Goal: Task Accomplishment & Management: Use online tool/utility

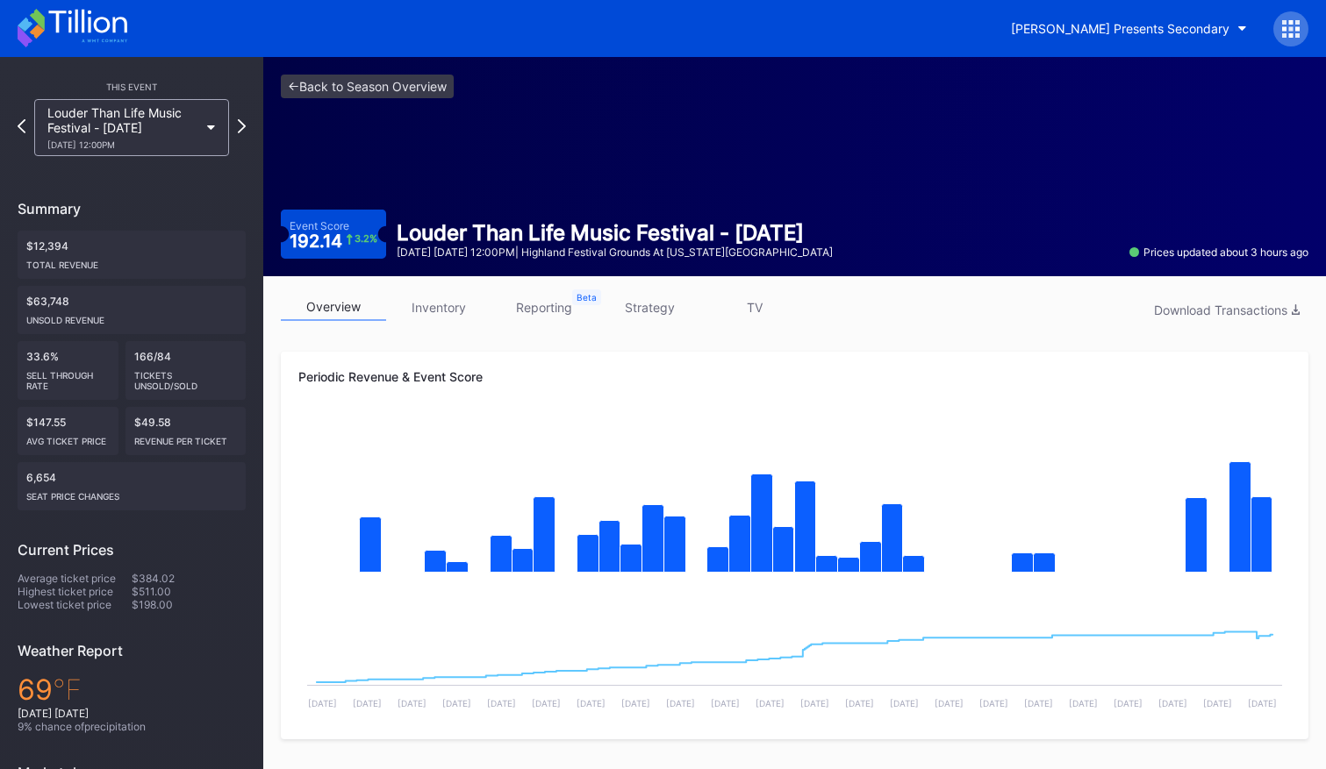
click at [210, 122] on div "Louder Than Life Music Festival - [DATE] [DATE] 12:00PM" at bounding box center [131, 127] width 195 height 57
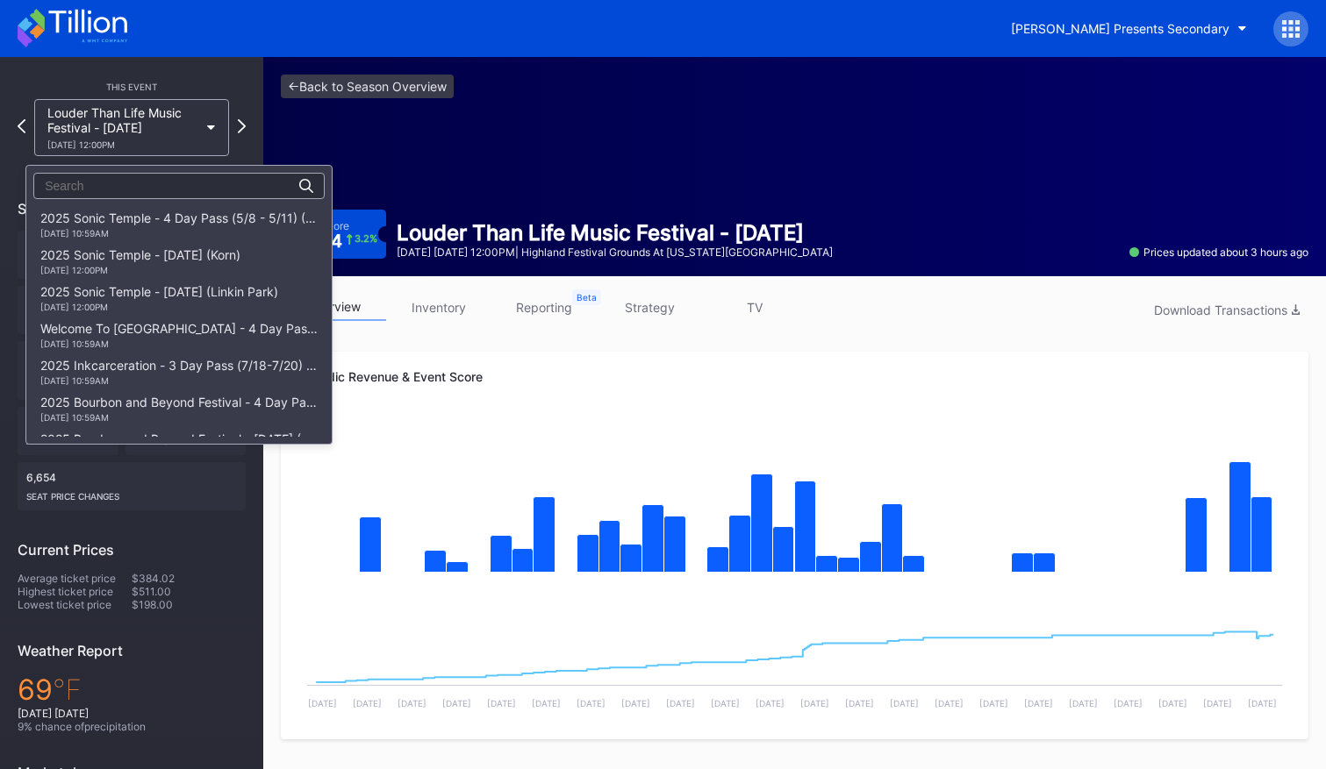
scroll to position [506, 0]
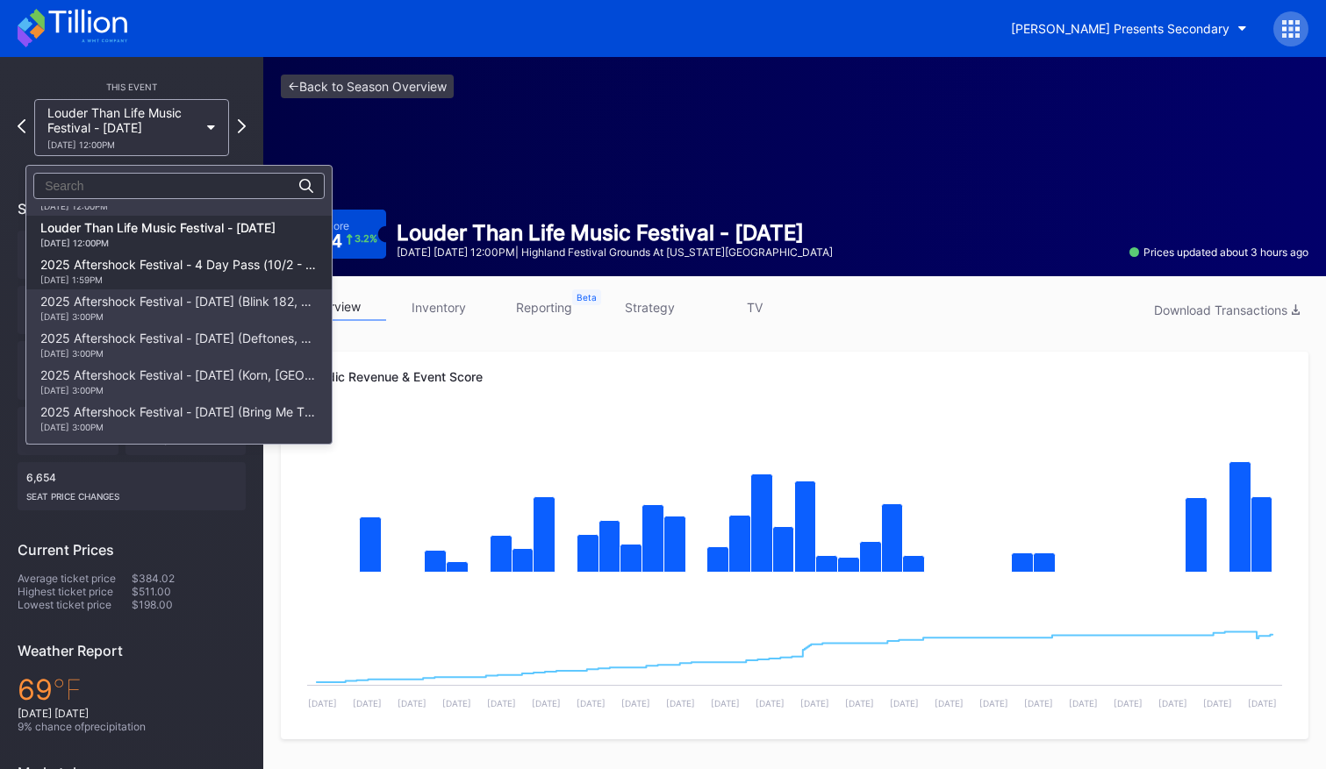
click at [211, 271] on div "2025 Aftershock Festival - 4 Day Pass (10/2 - 10/5) (Blink 182, Deftones, Korn,…" at bounding box center [178, 271] width 277 height 28
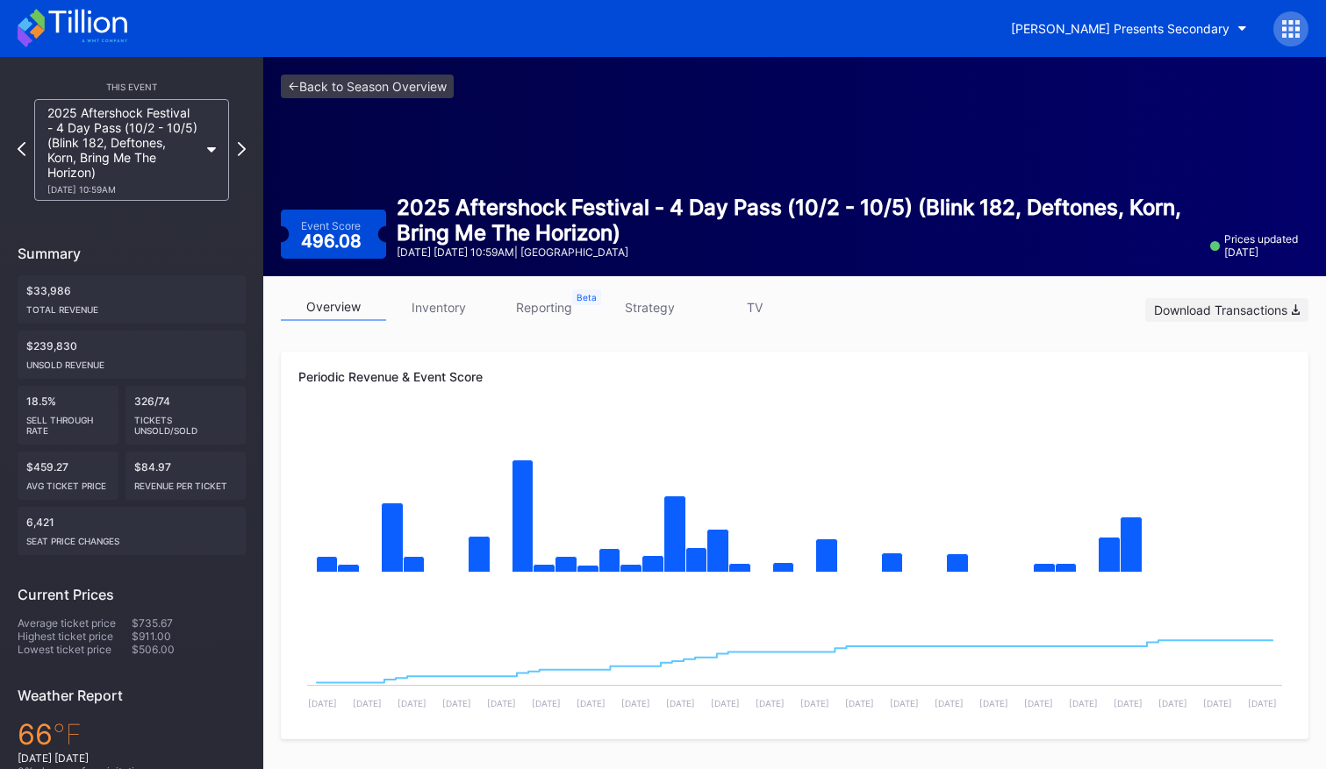
click at [1232, 313] on div "Download Transactions" at bounding box center [1227, 310] width 146 height 15
click at [207, 151] on icon at bounding box center [211, 149] width 9 height 5
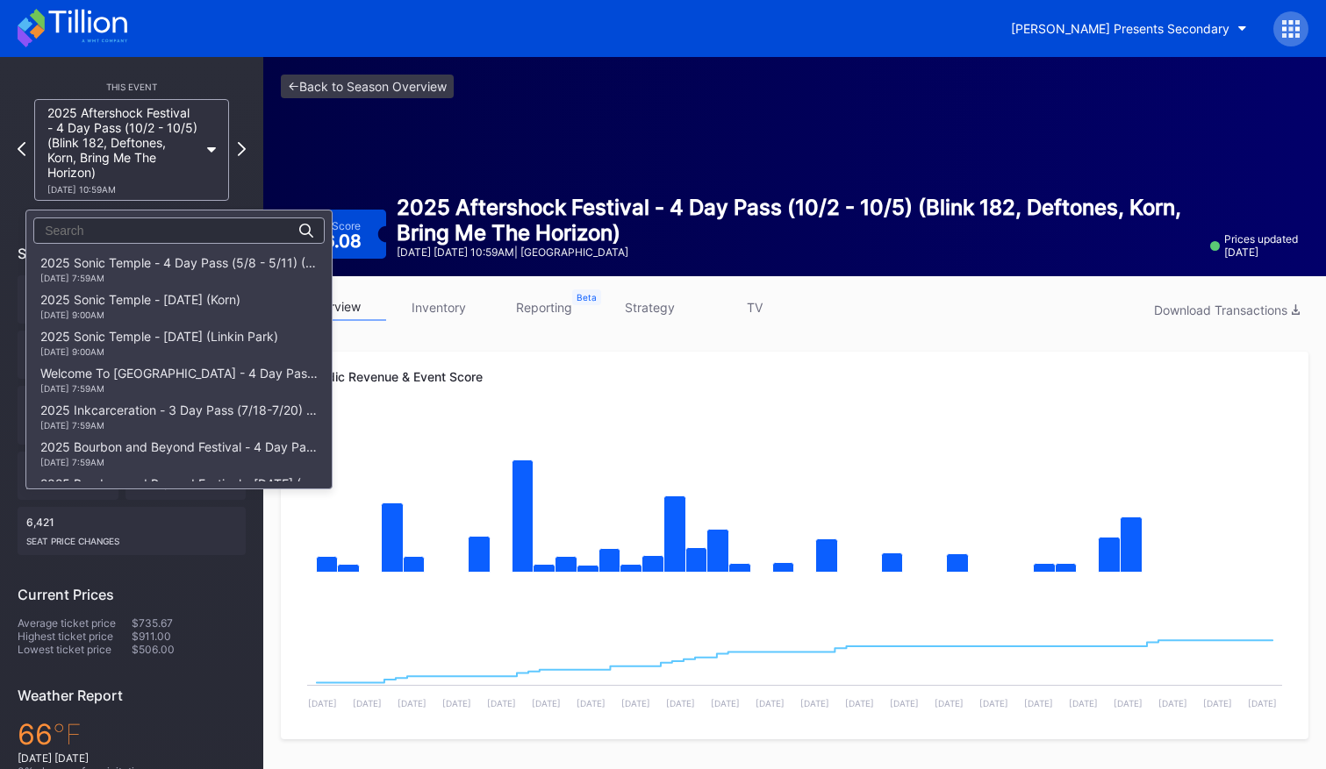
scroll to position [506, 0]
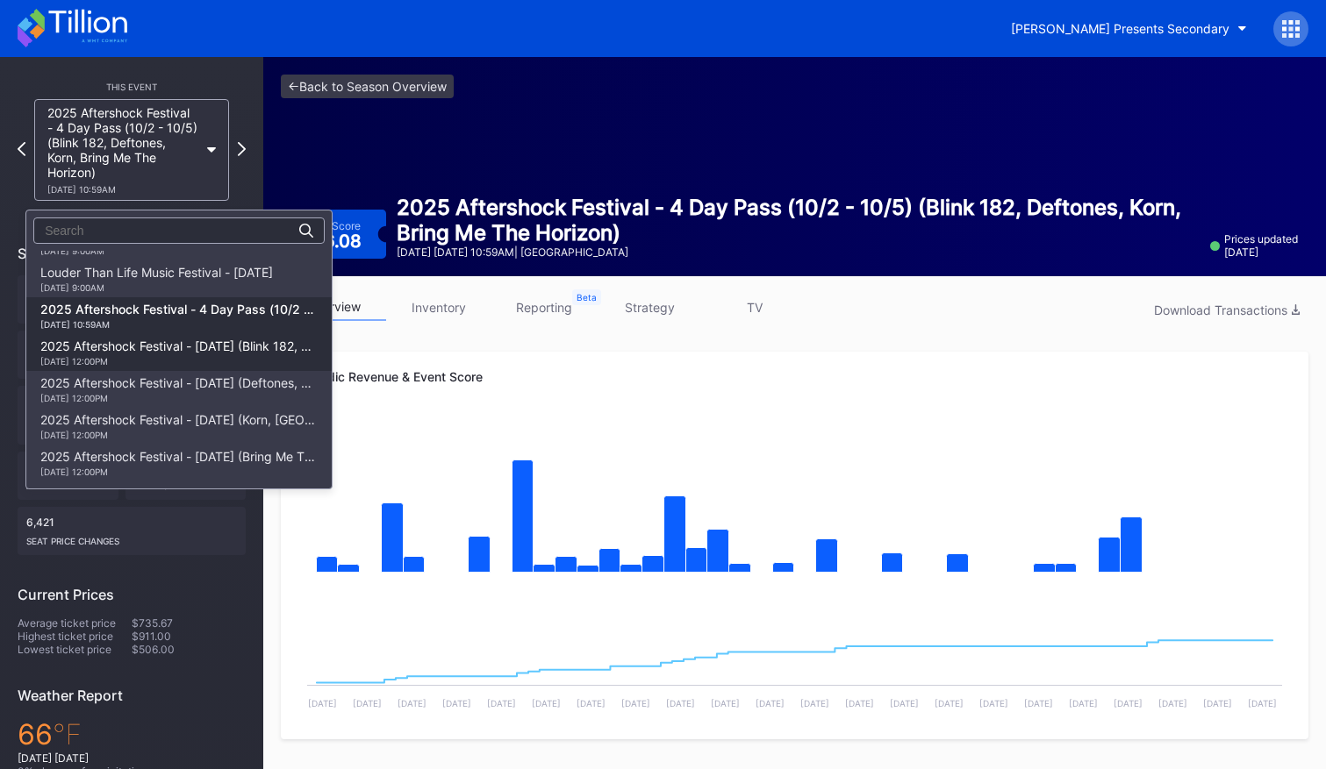
click at [200, 347] on div "2025 Aftershock Festival - [DATE] (Blink 182, Good Charlotte, All Time Low, All…" at bounding box center [178, 353] width 277 height 28
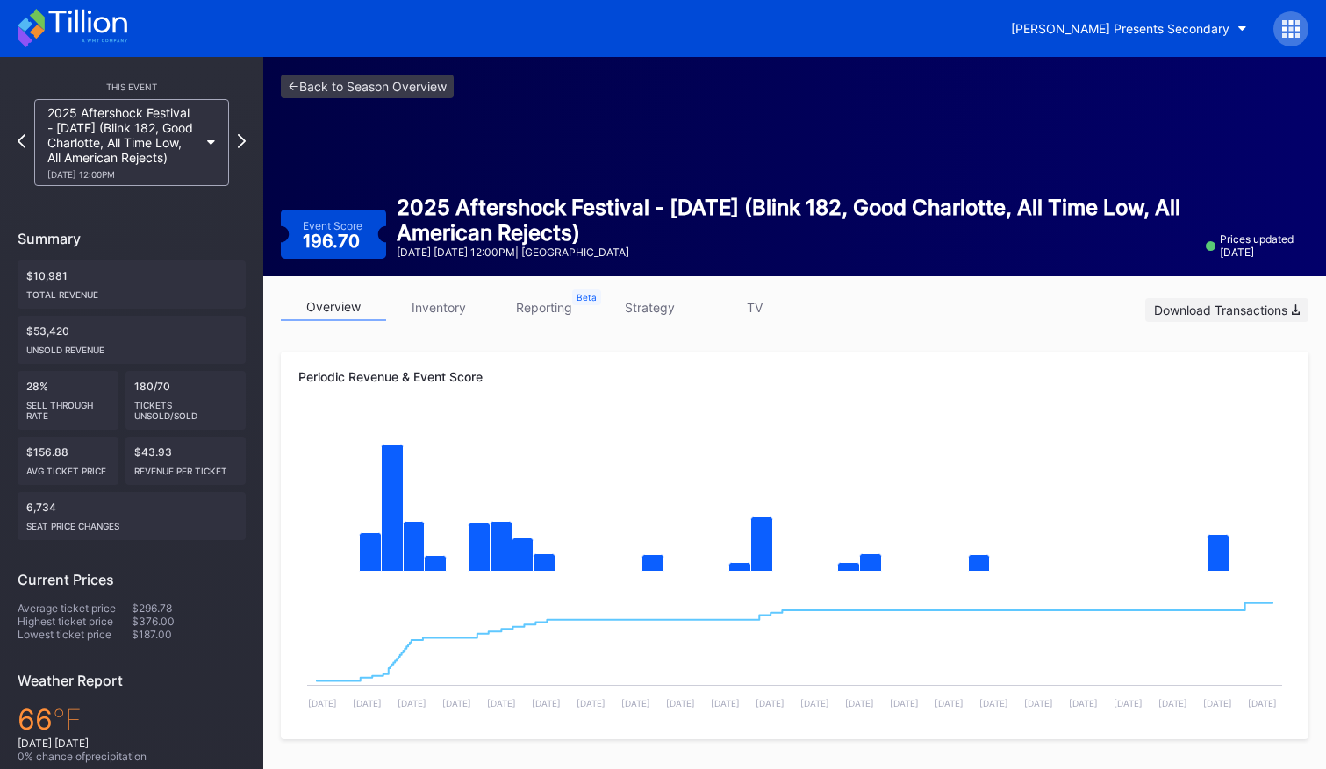
click at [1214, 311] on div "Download Transactions" at bounding box center [1227, 310] width 146 height 15
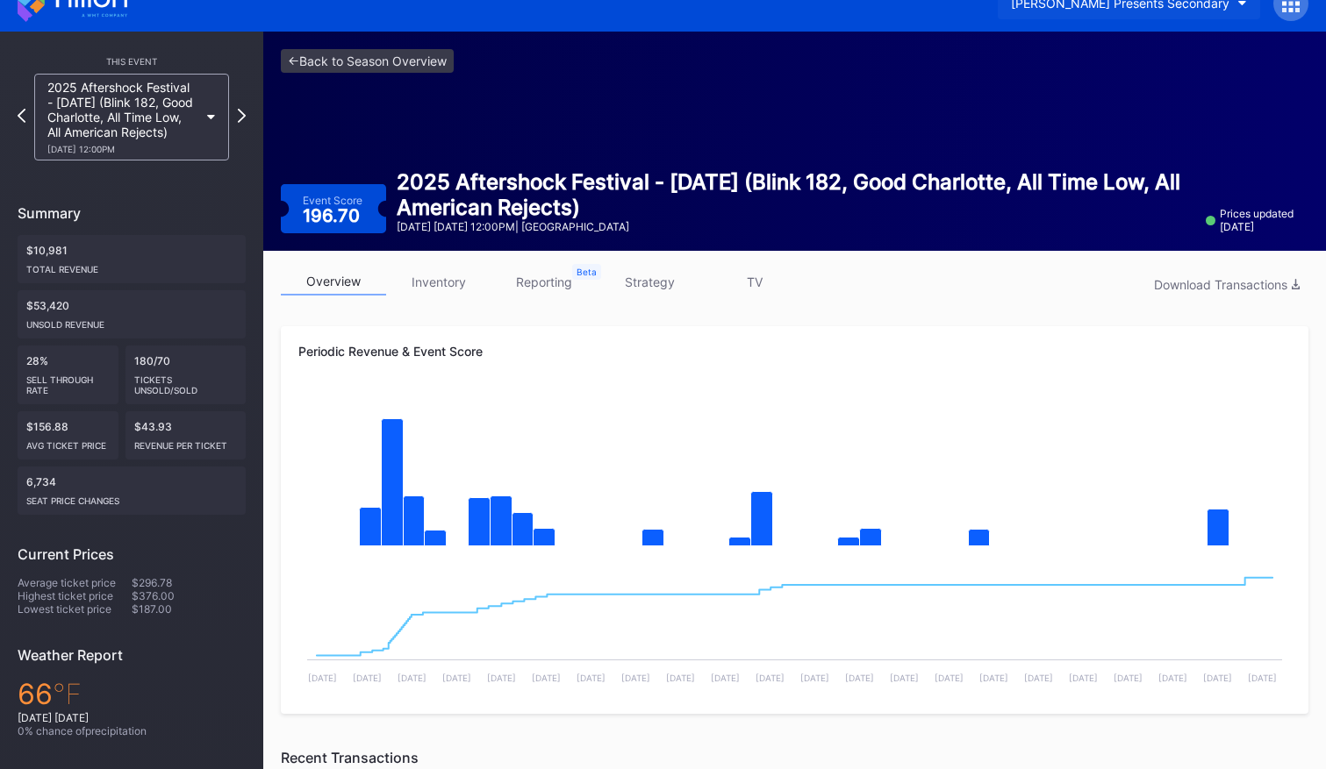
scroll to position [28, 0]
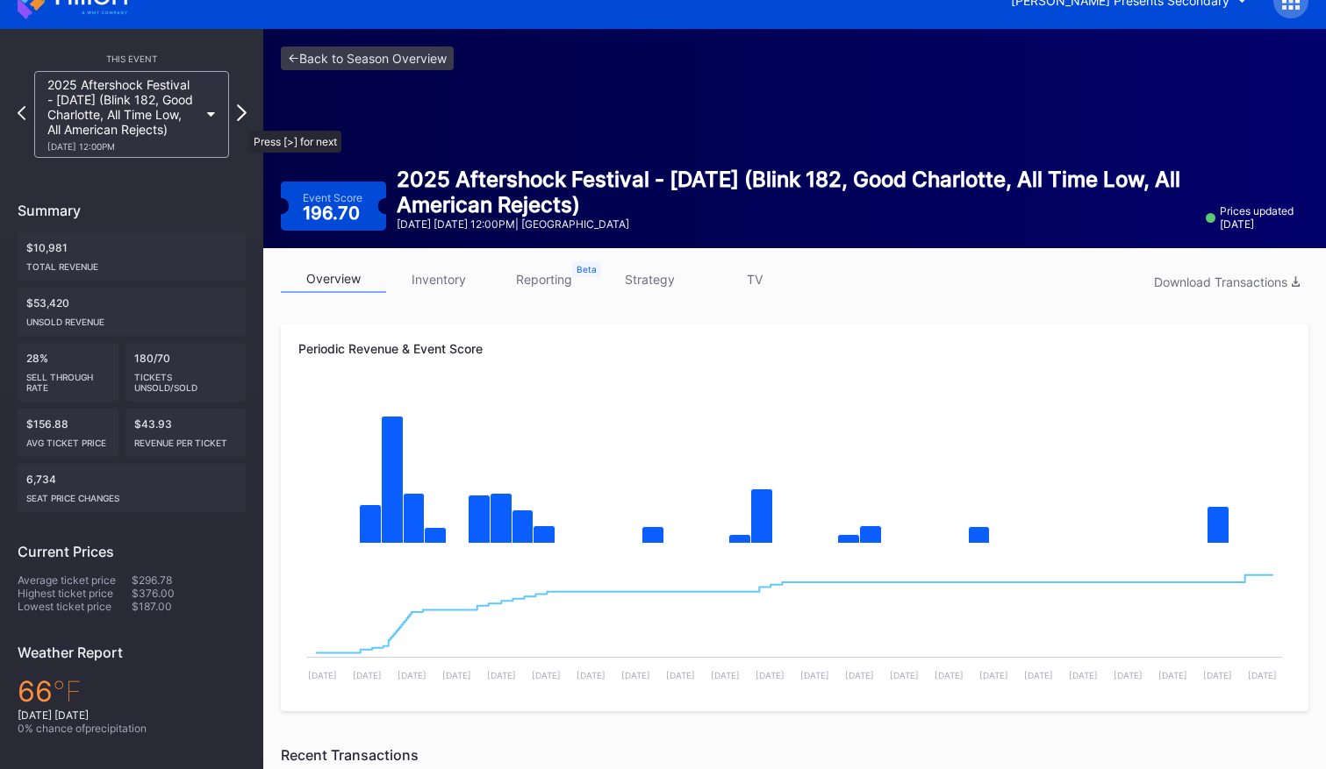
click at [240, 121] on icon at bounding box center [242, 112] width 10 height 17
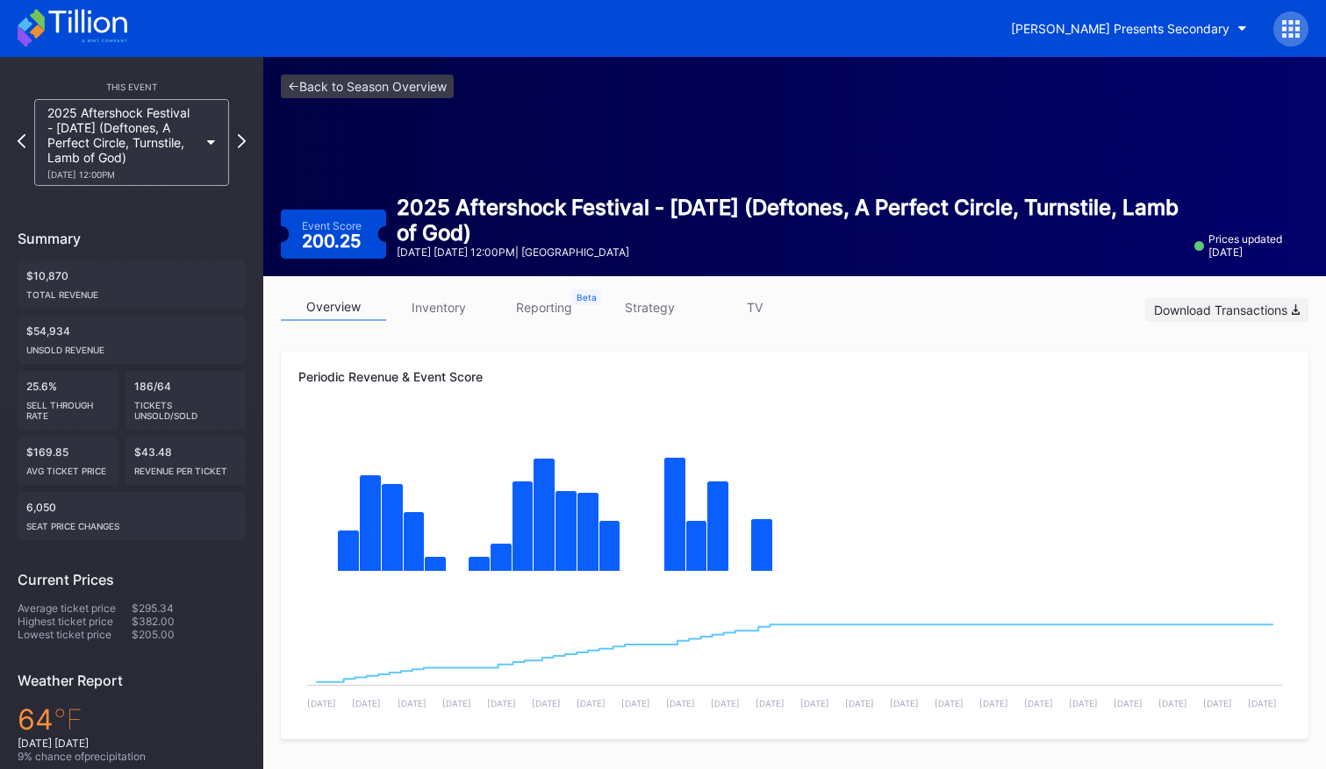
click at [1241, 304] on div "Download Transactions" at bounding box center [1227, 310] width 146 height 15
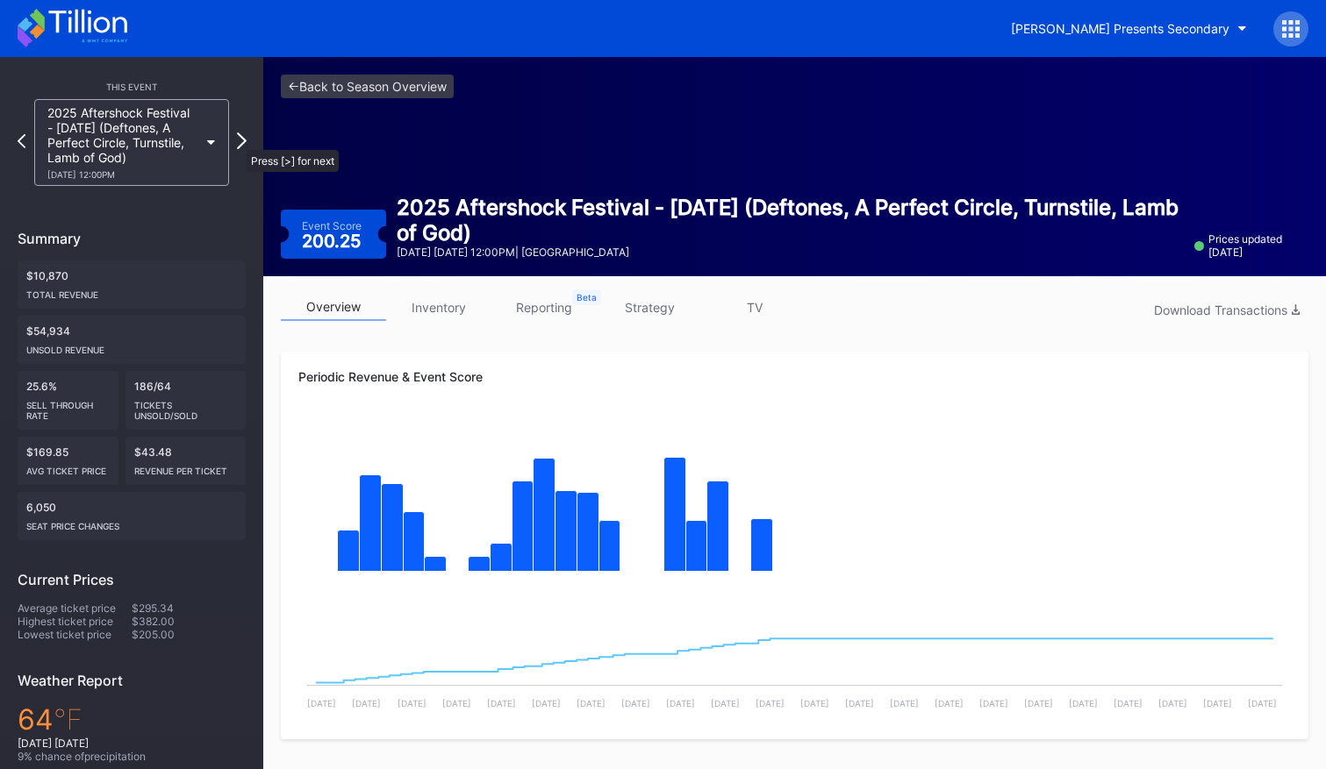
click at [239, 141] on icon at bounding box center [242, 140] width 10 height 17
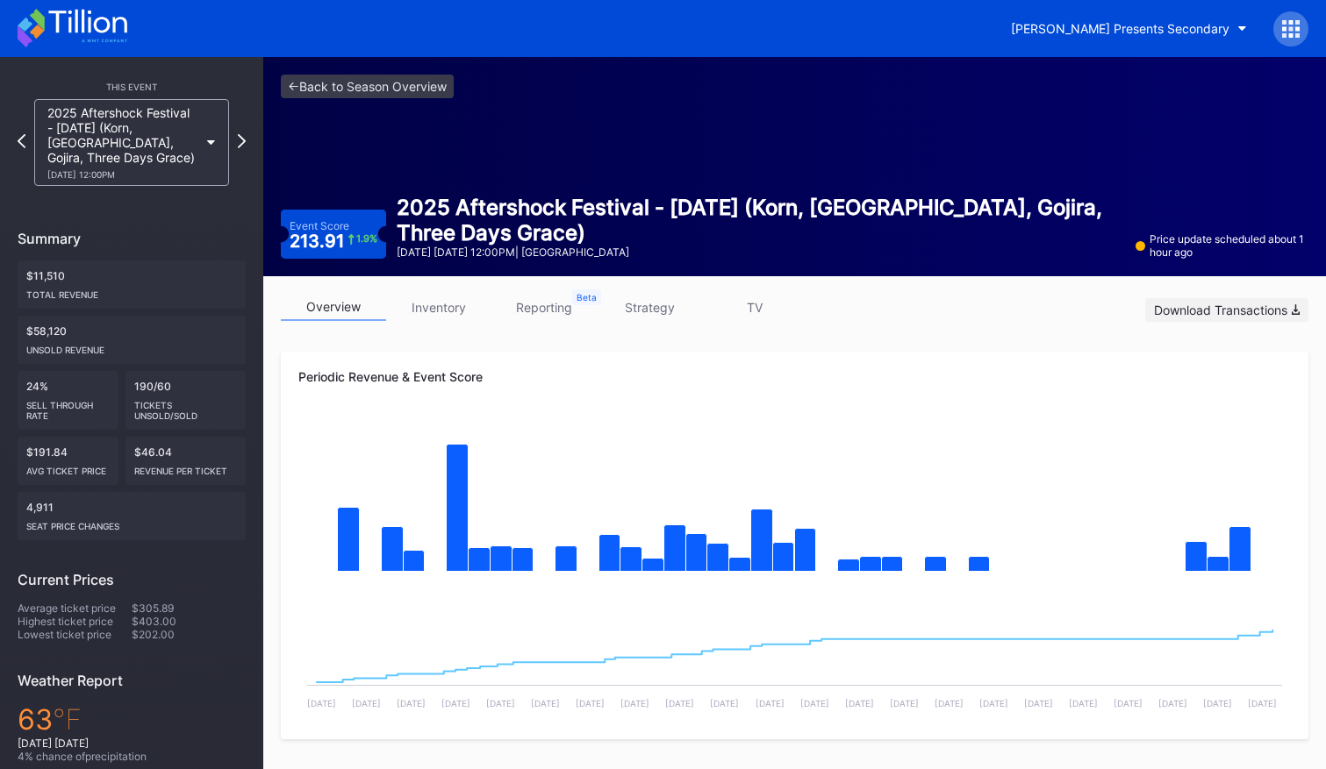
click at [1211, 311] on div "Download Transactions" at bounding box center [1227, 310] width 146 height 15
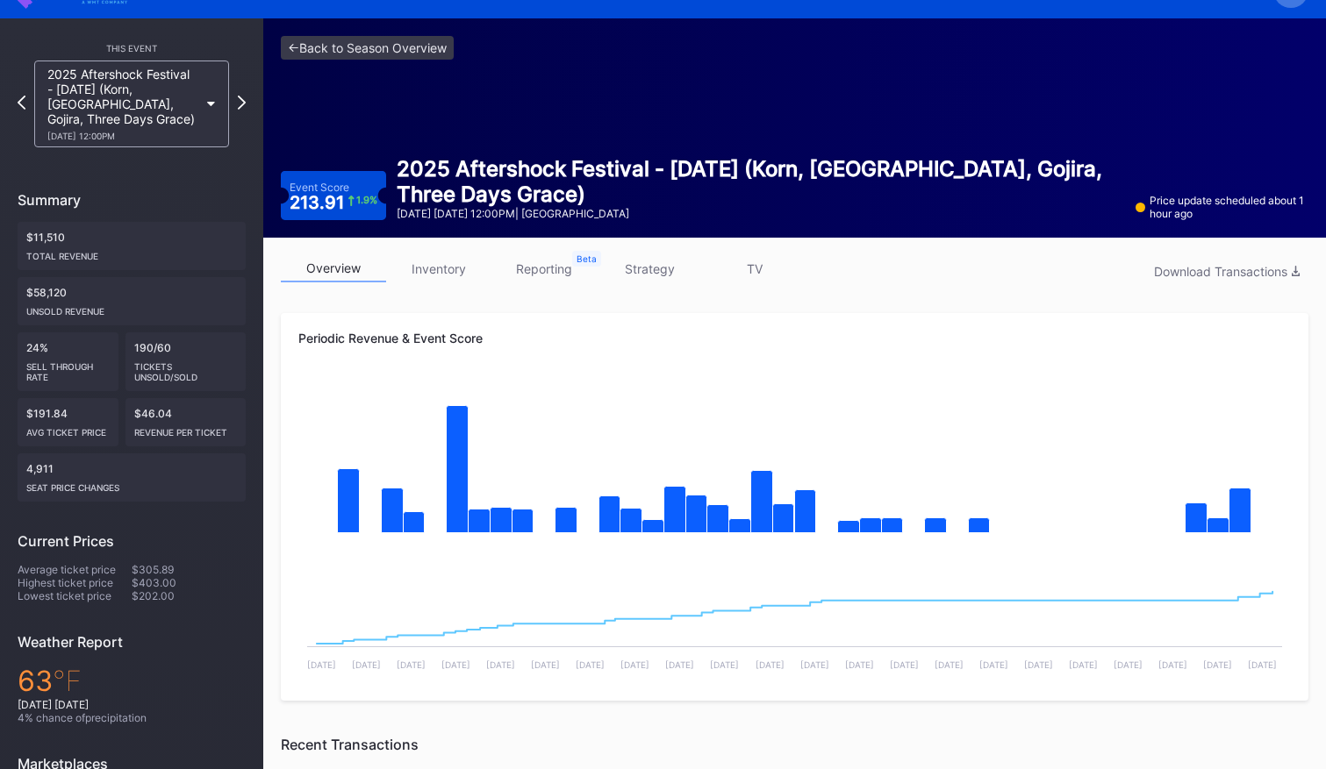
scroll to position [43, 0]
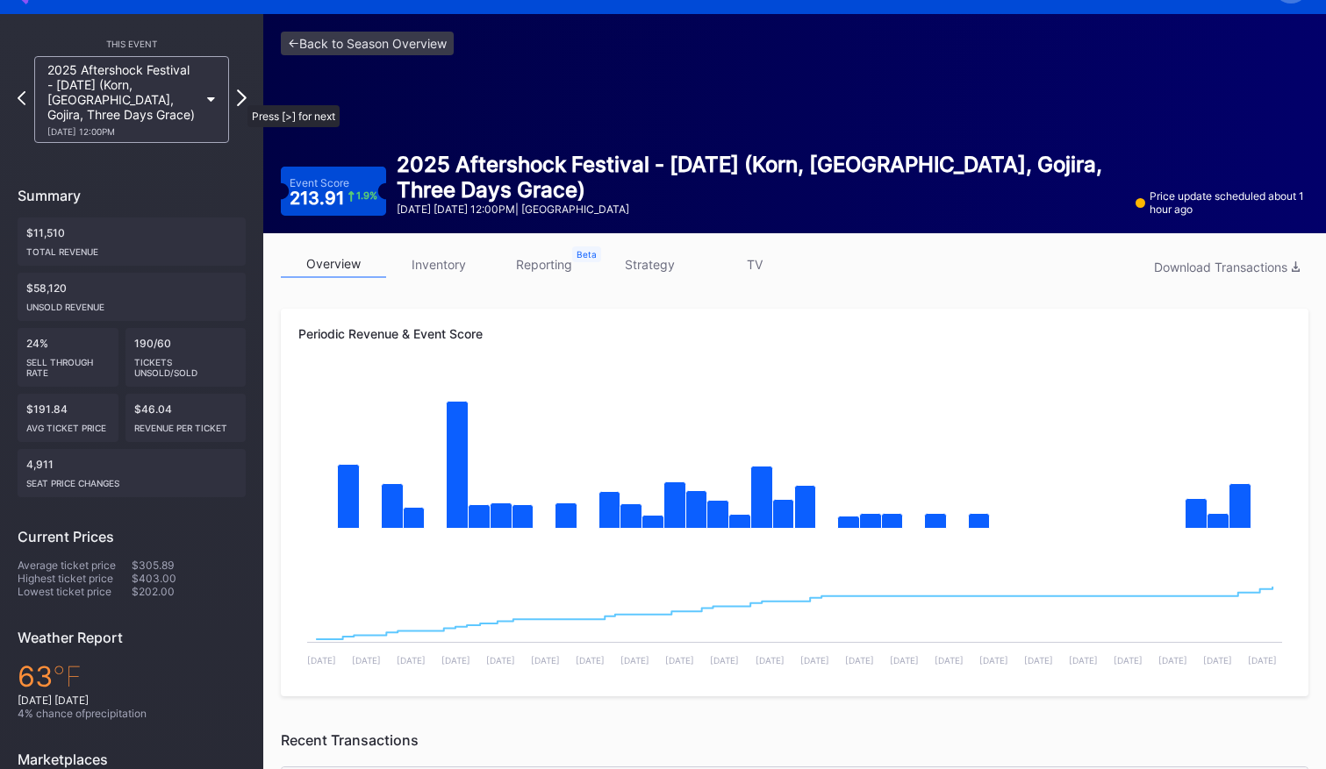
click at [239, 97] on icon at bounding box center [242, 97] width 10 height 17
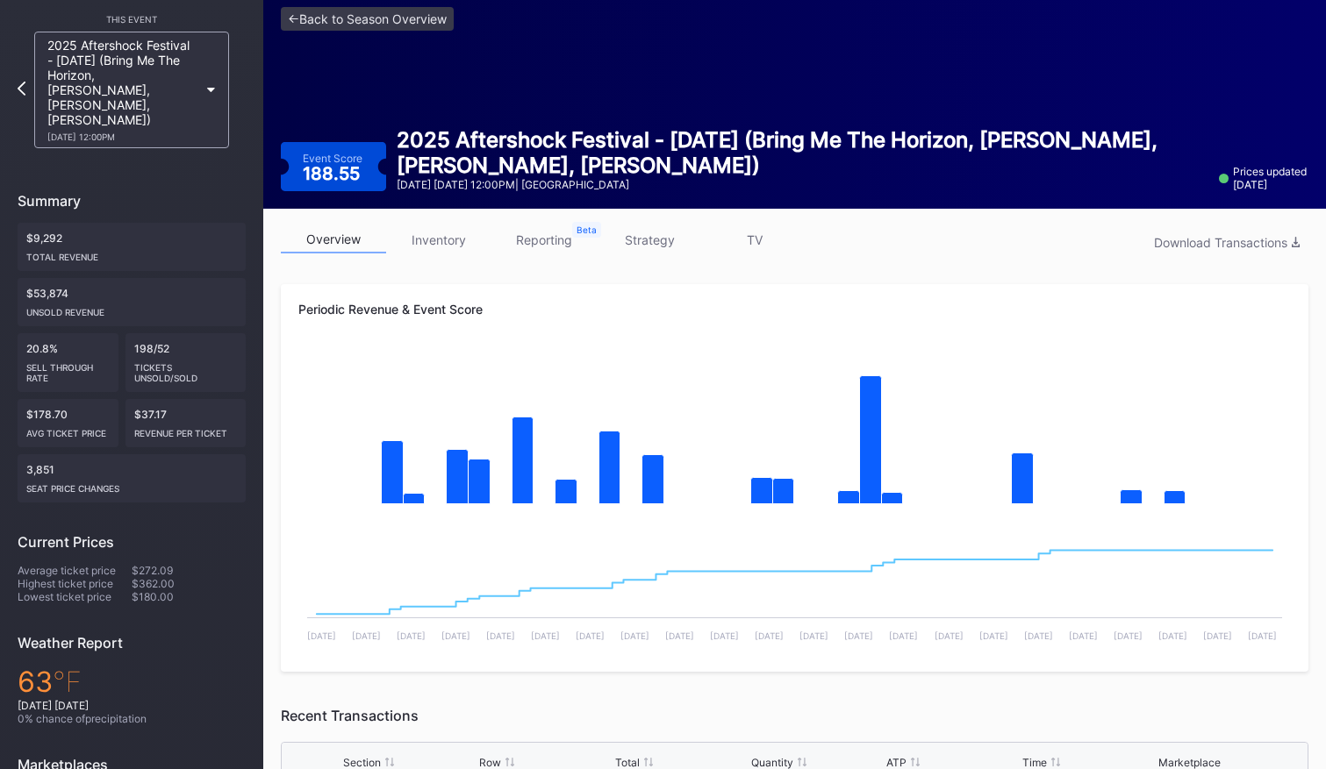
scroll to position [69, 0]
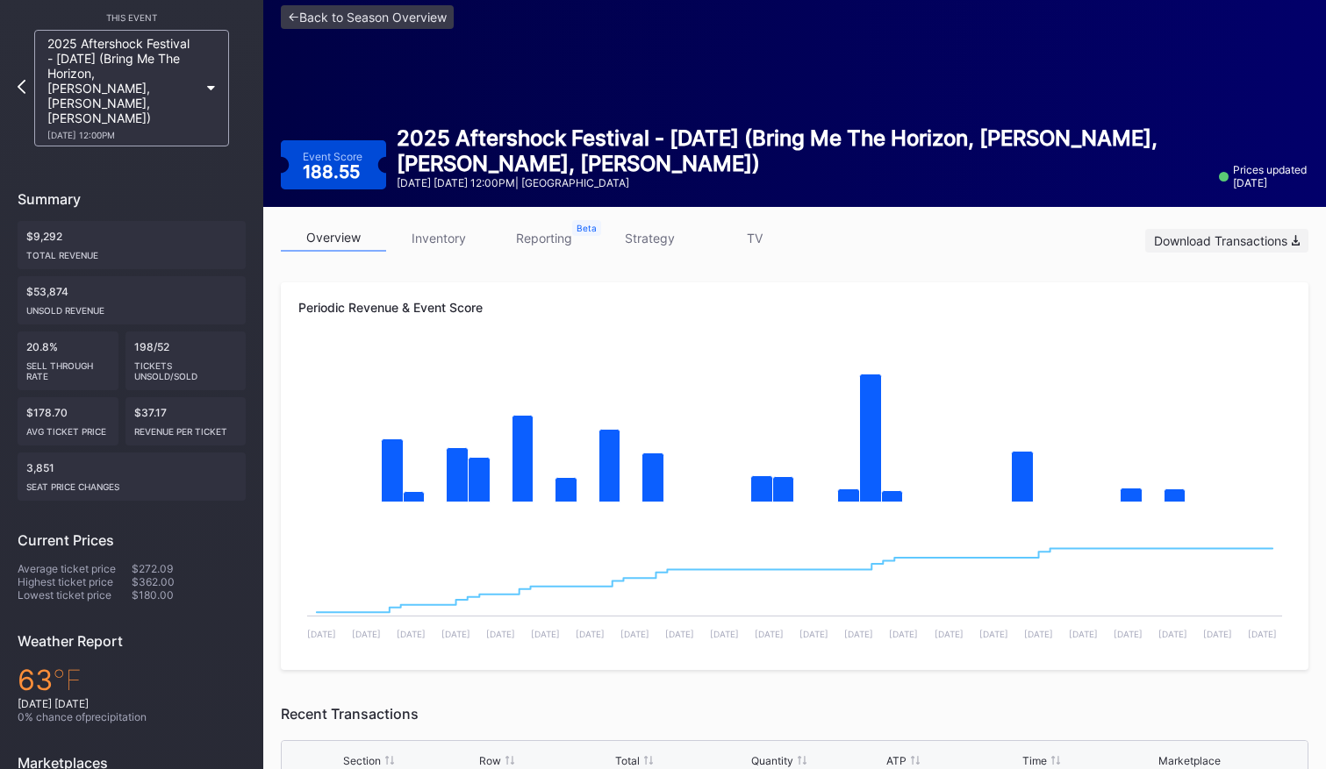
click at [1205, 237] on div "Download Transactions" at bounding box center [1227, 240] width 146 height 15
